Goal: Information Seeking & Learning: Learn about a topic

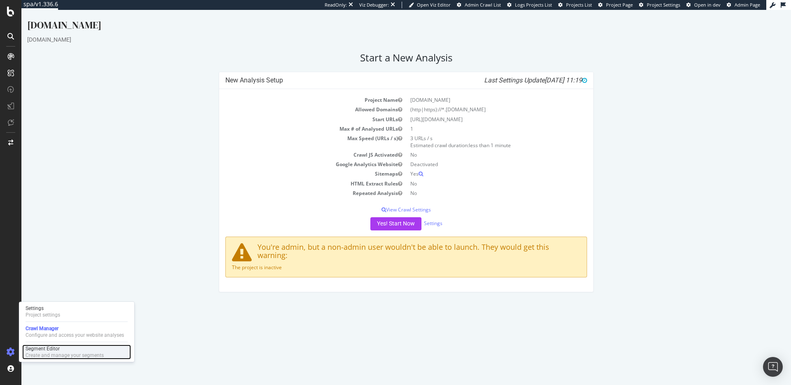
click at [44, 349] on div "Segment Editor" at bounding box center [65, 348] width 78 height 7
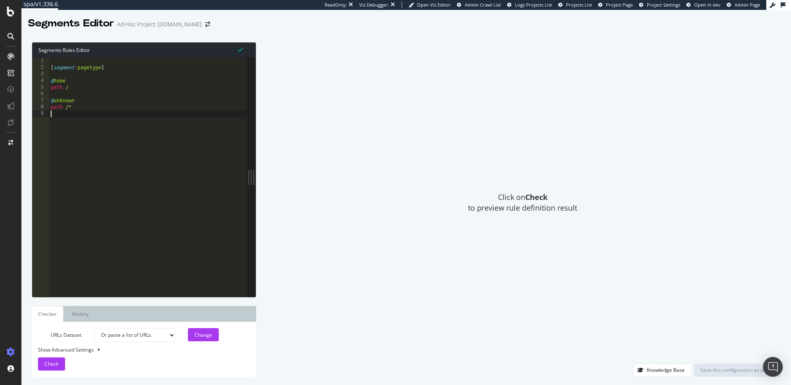
click at [128, 111] on div "[ segment : pagetype ] @ home path / @ unknown path /*" at bounding box center [148, 184] width 198 height 252
click at [16, 13] on div at bounding box center [11, 12] width 20 height 10
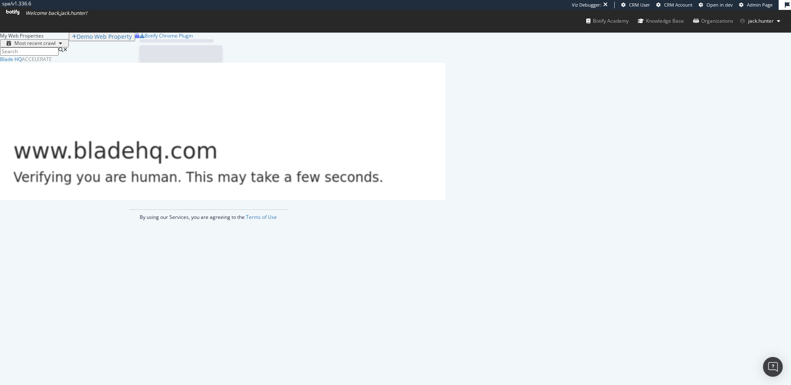
scroll to position [144, 445]
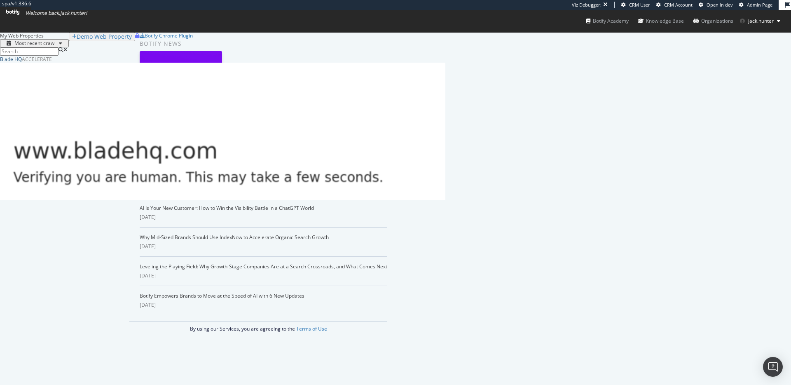
click at [22, 63] on div "Blade HQ" at bounding box center [11, 59] width 22 height 7
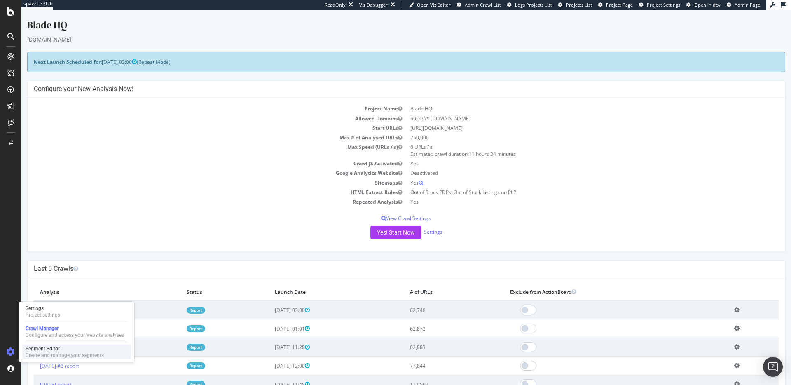
click at [44, 352] on div "Create and manage your segments" at bounding box center [65, 355] width 78 height 7
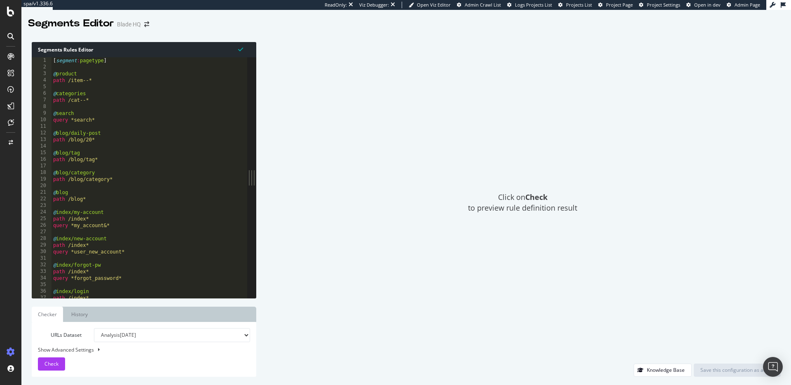
scroll to position [89, 0]
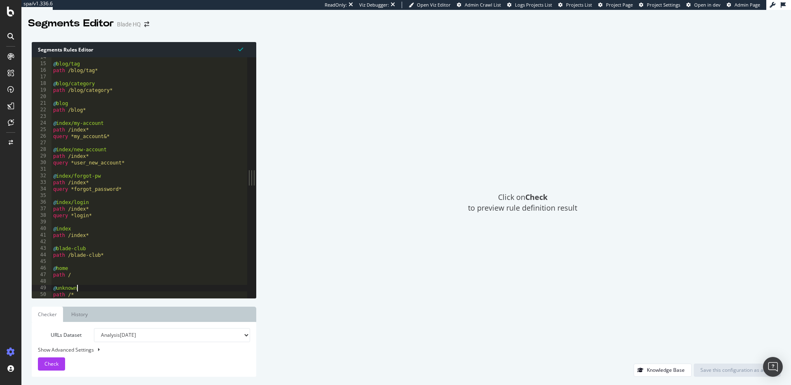
click at [94, 285] on div "@ blog/tag path /blog/tag* @ blog/category path /blog/category* @ blog path /bl…" at bounding box center [149, 181] width 196 height 254
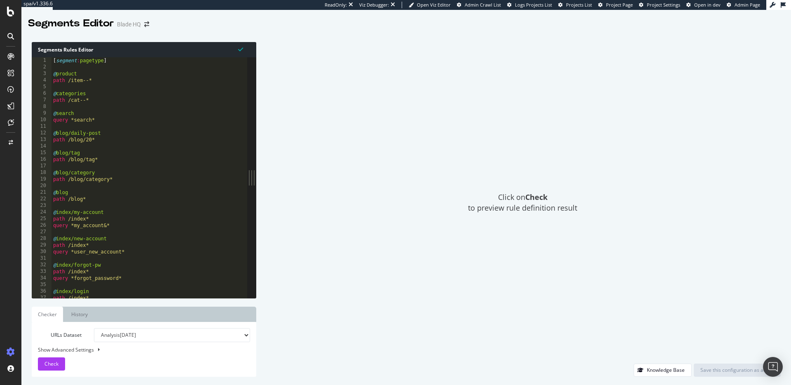
click at [10, 17] on div at bounding box center [10, 192] width 21 height 385
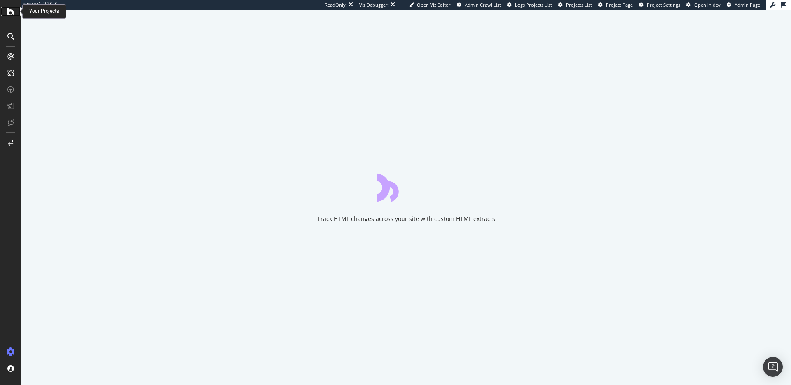
click at [9, 12] on icon at bounding box center [10, 12] width 7 height 10
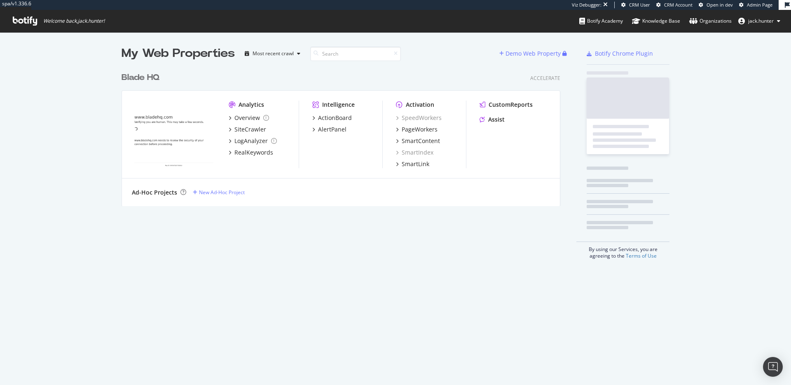
scroll to position [144, 445]
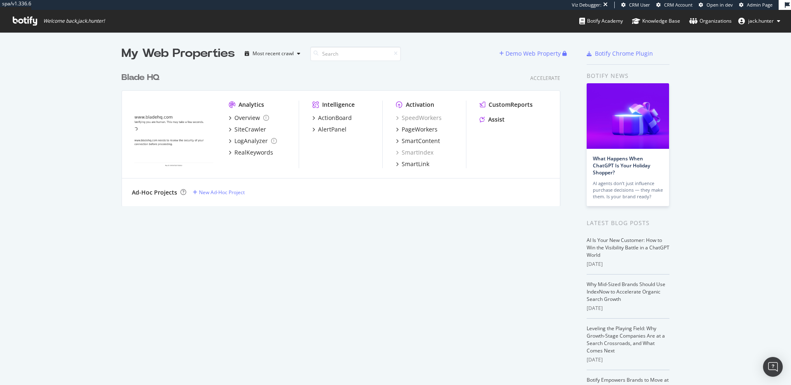
click at [138, 79] on div "Blade HQ" at bounding box center [140, 78] width 38 height 12
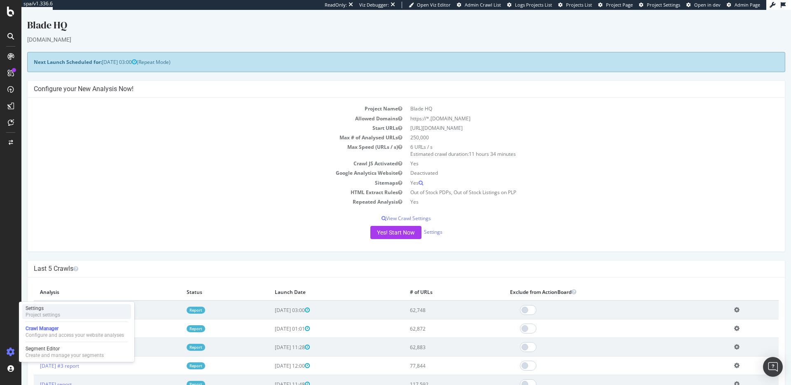
click at [51, 315] on div "Project settings" at bounding box center [43, 314] width 35 height 7
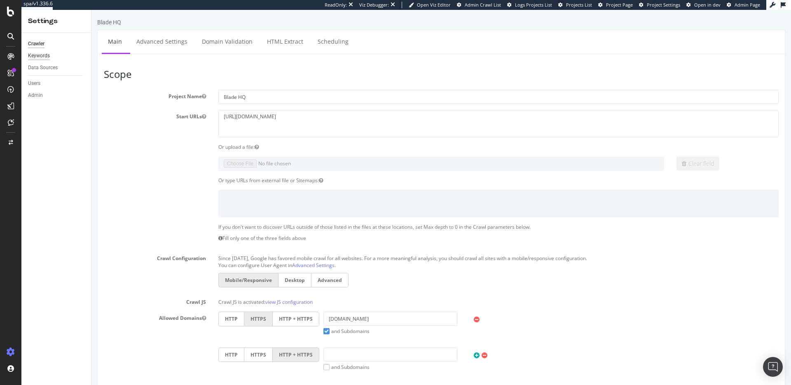
click at [41, 58] on div "Keywords" at bounding box center [39, 55] width 22 height 9
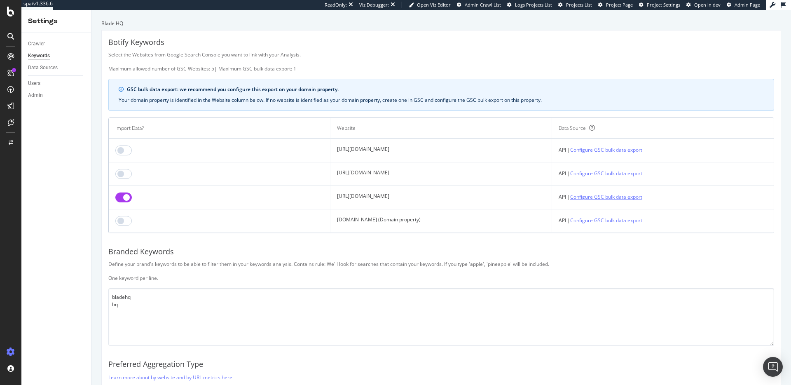
click at [623, 199] on link "Configure GSC bulk data export" at bounding box center [606, 196] width 72 height 9
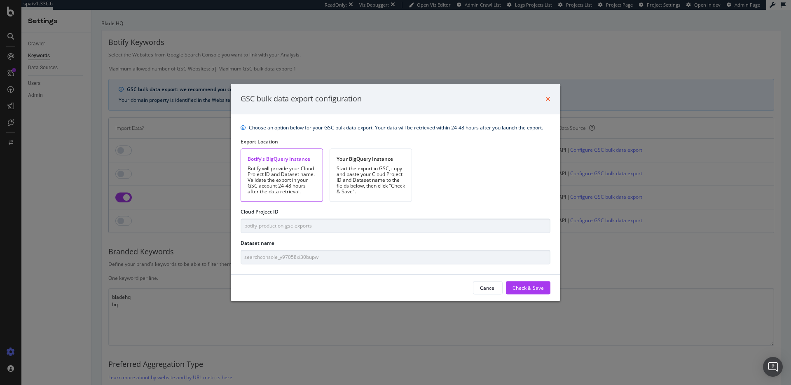
click at [548, 98] on icon "times" at bounding box center [547, 99] width 5 height 7
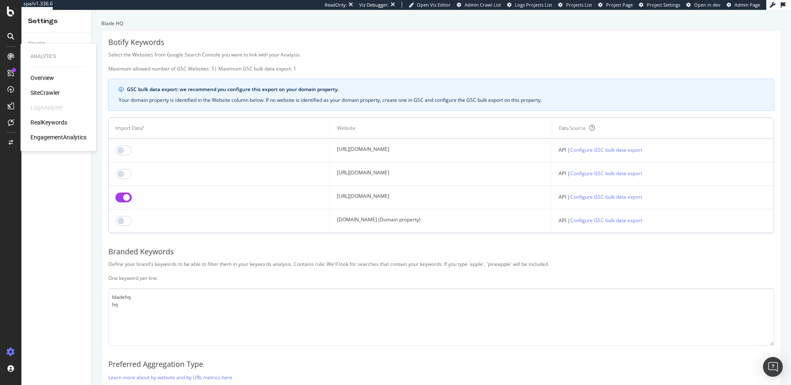
click at [49, 124] on div "RealKeywords" at bounding box center [48, 122] width 37 height 8
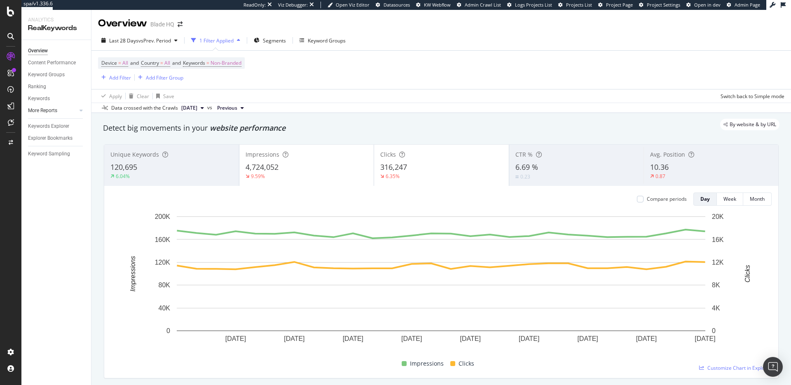
click at [69, 111] on div at bounding box center [73, 110] width 8 height 8
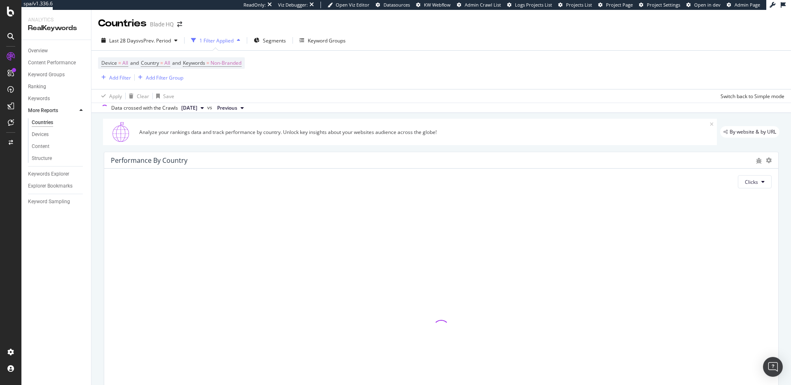
click at [58, 202] on div "Keyword Sampling" at bounding box center [49, 201] width 42 height 9
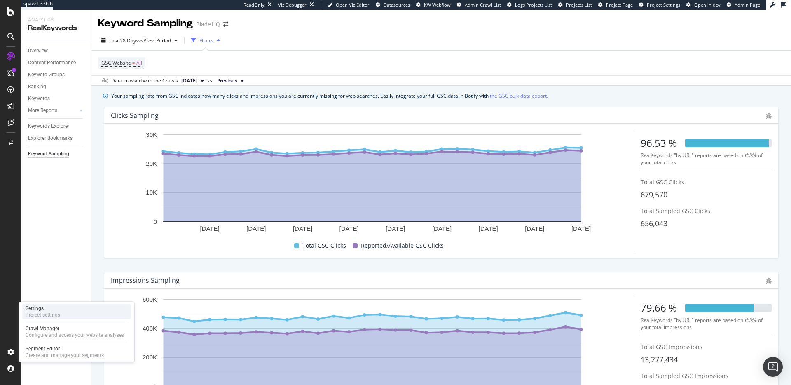
click at [52, 313] on div "Project settings" at bounding box center [43, 314] width 35 height 7
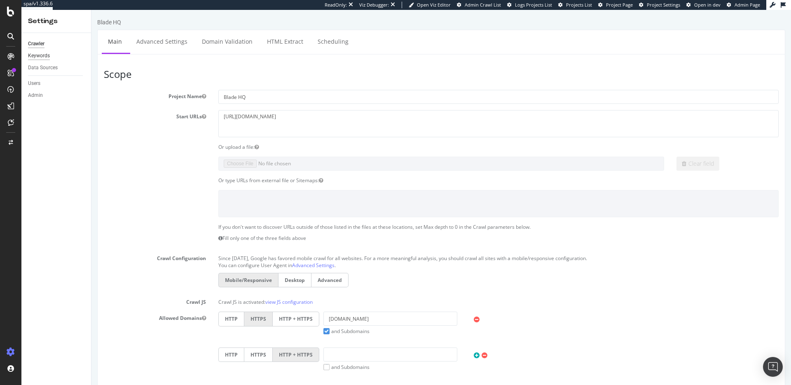
click at [46, 55] on div "Keywords" at bounding box center [39, 55] width 22 height 9
